Goal: Information Seeking & Learning: Learn about a topic

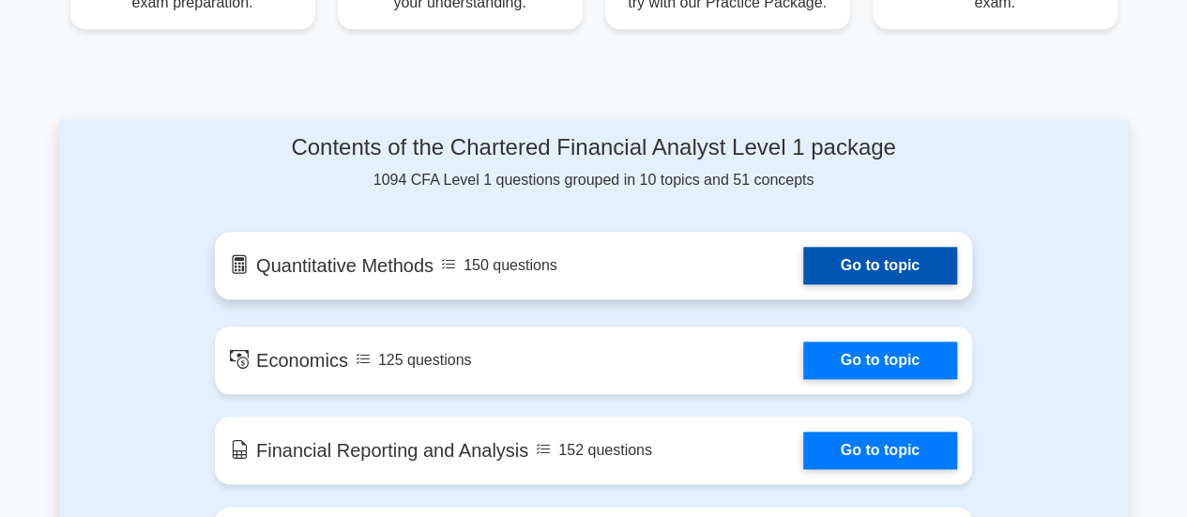
scroll to position [897, 0]
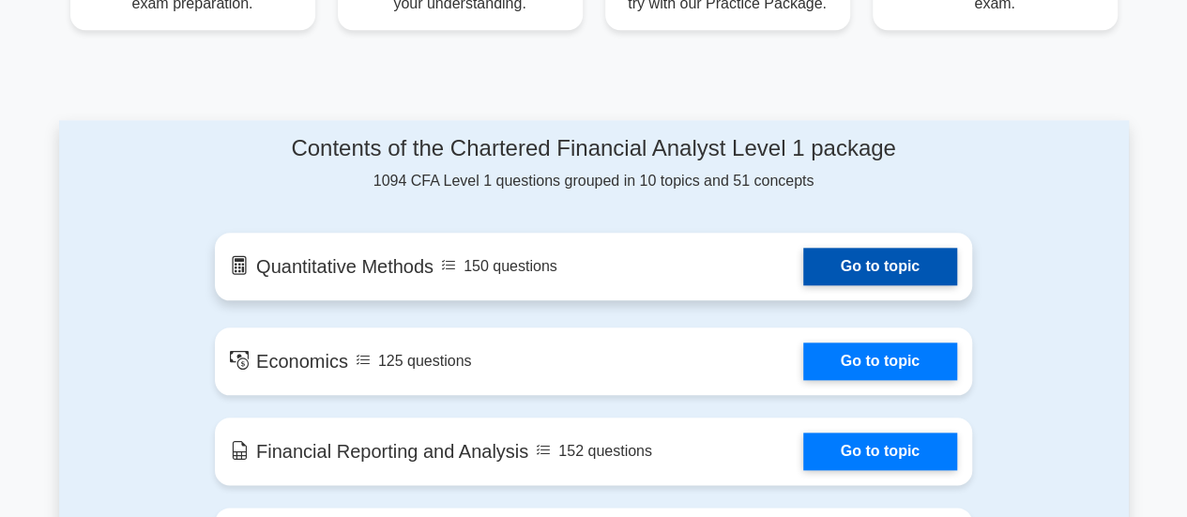
click at [821, 273] on link "Go to topic" at bounding box center [880, 267] width 154 height 38
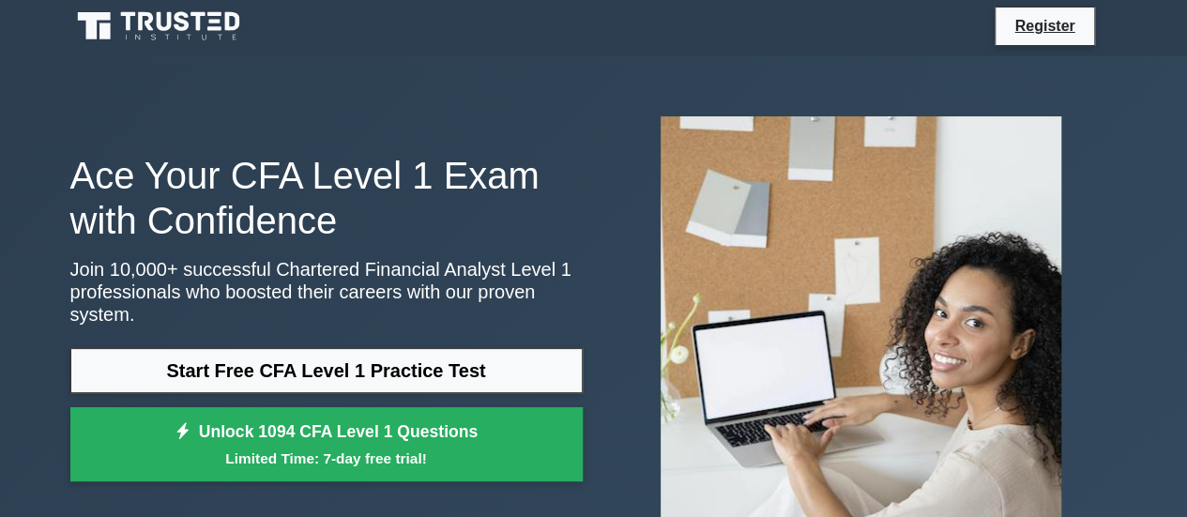
scroll to position [0, 0]
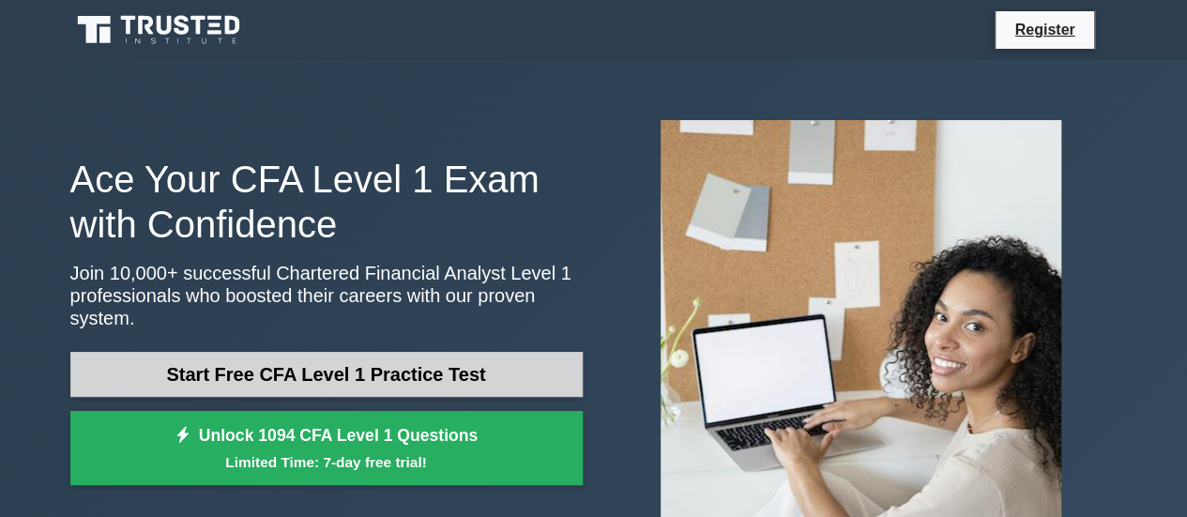
click at [458, 372] on link "Start Free CFA Level 1 Practice Test" at bounding box center [326, 374] width 512 height 45
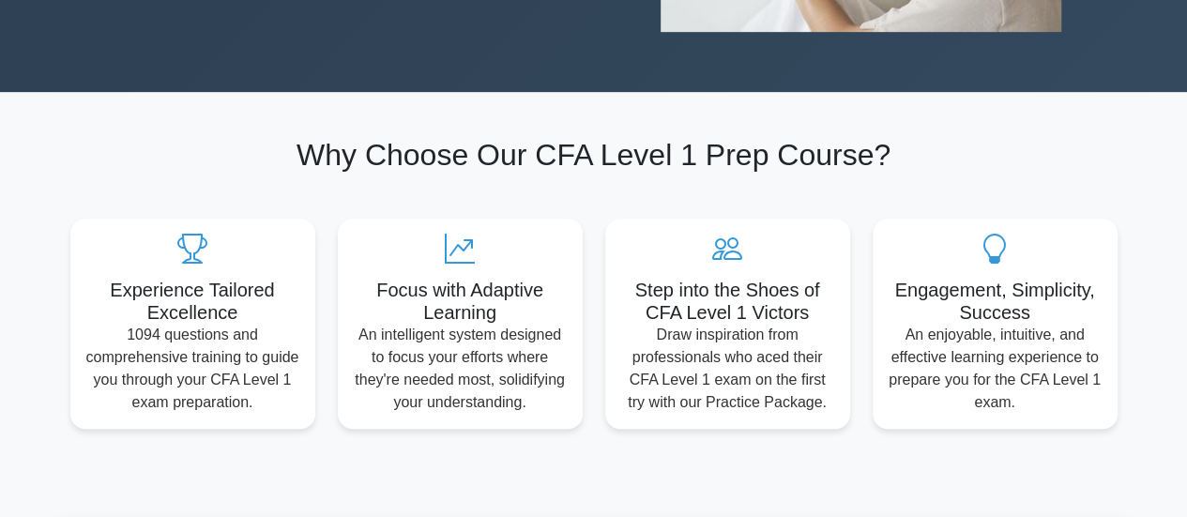
scroll to position [504, 0]
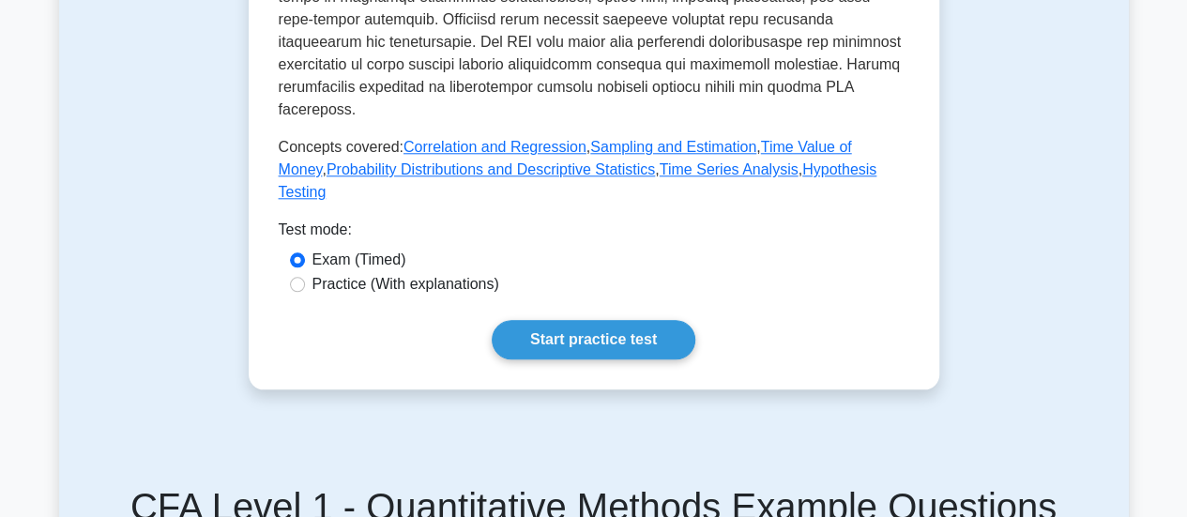
scroll to position [911, 0]
click at [462, 289] on label "Practice (With explanations)" at bounding box center [405, 283] width 187 height 23
click at [305, 289] on input "Practice (With explanations)" at bounding box center [297, 283] width 15 height 15
radio input "true"
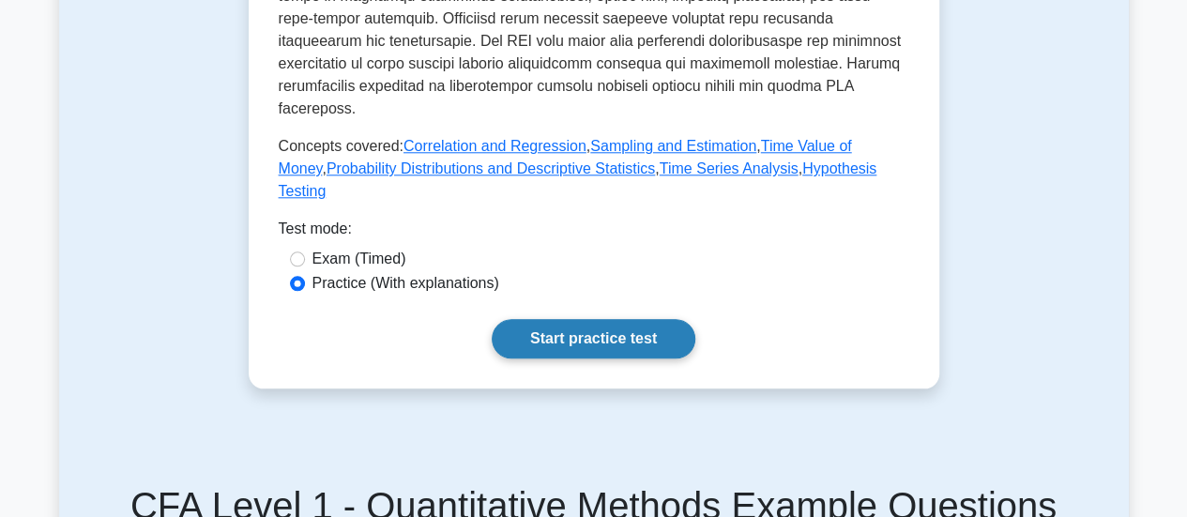
click at [570, 339] on link "Start practice test" at bounding box center [594, 338] width 204 height 39
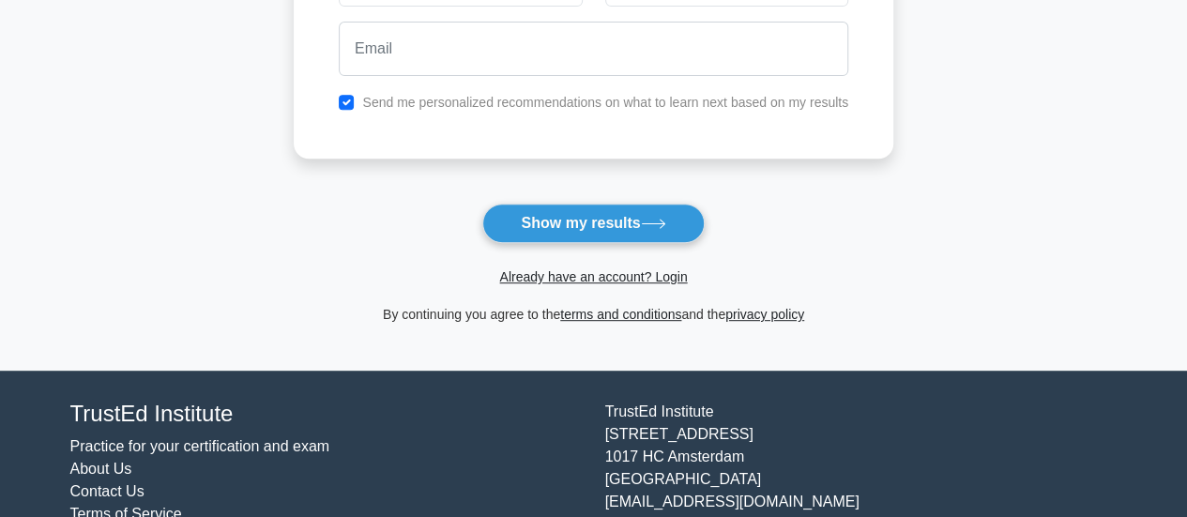
scroll to position [370, 0]
